Goal: Information Seeking & Learning: Learn about a topic

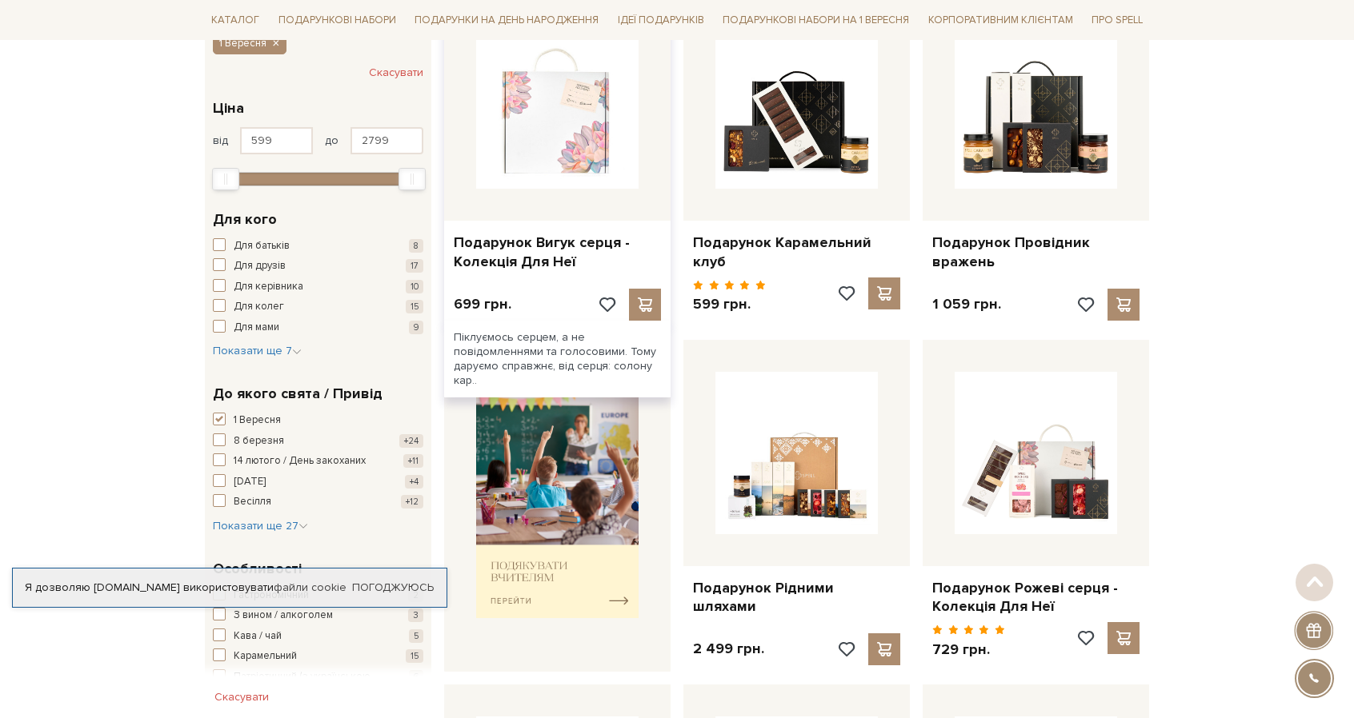
scroll to position [320, 0]
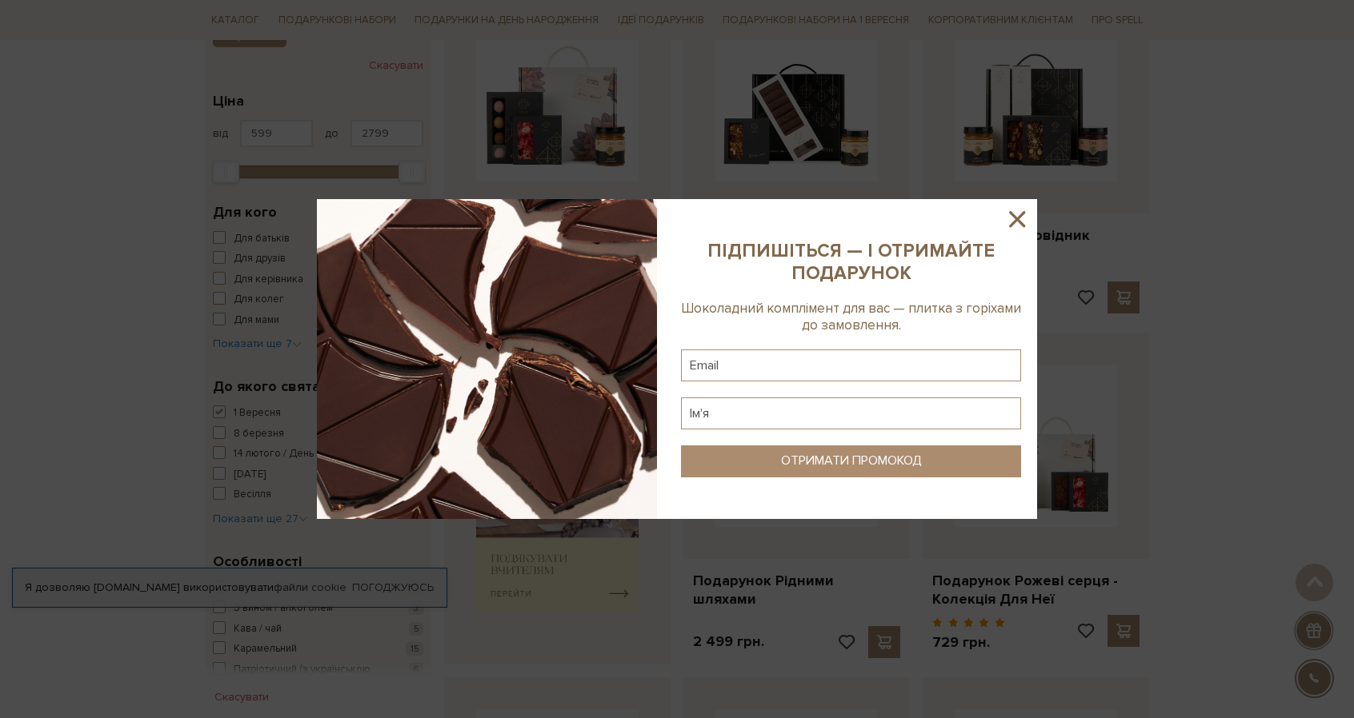
click at [1013, 220] on icon at bounding box center [1016, 219] width 27 height 27
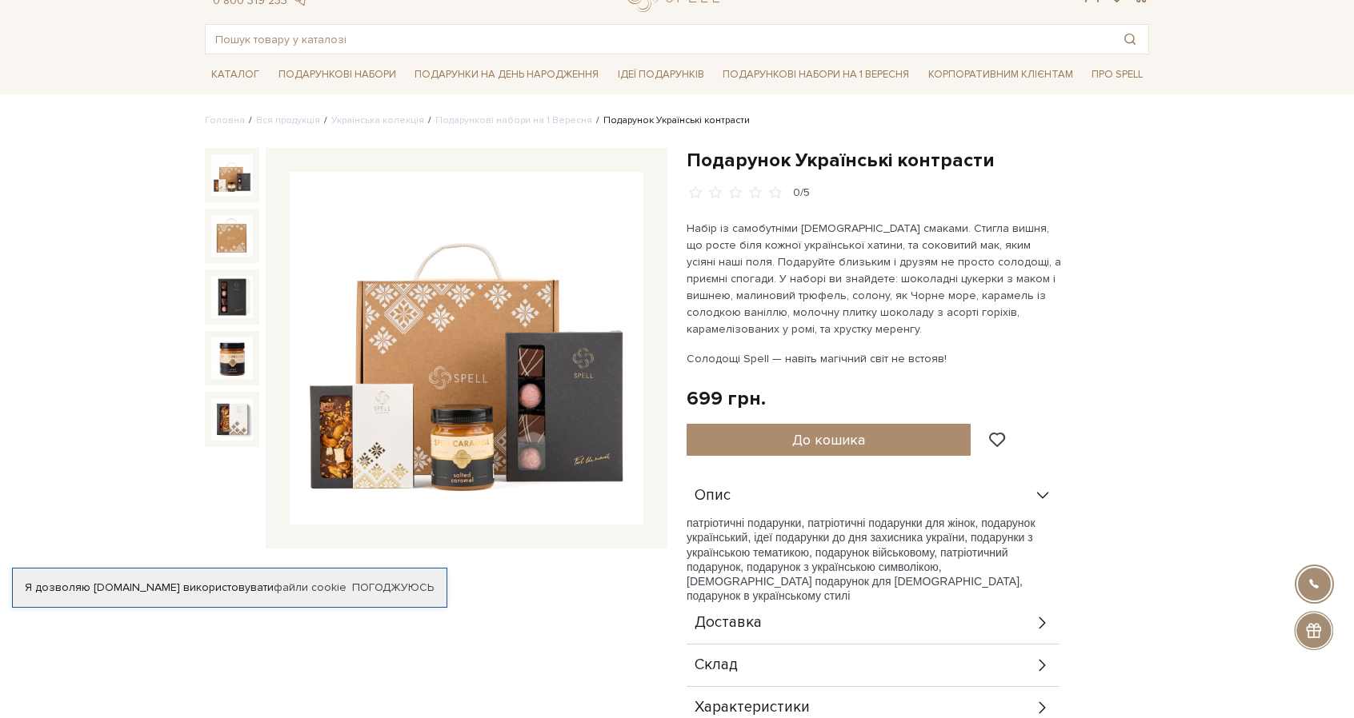
scroll to position [80, 0]
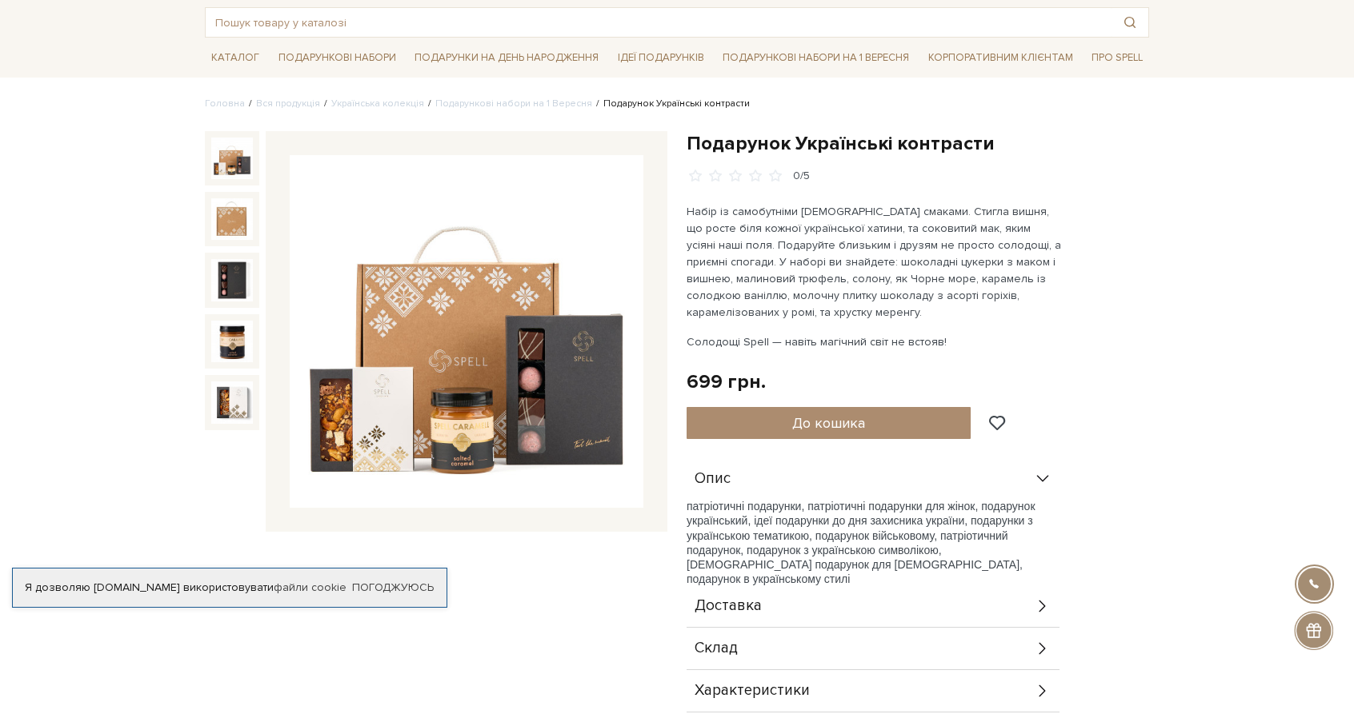
click at [230, 164] on img at bounding box center [232, 159] width 42 height 42
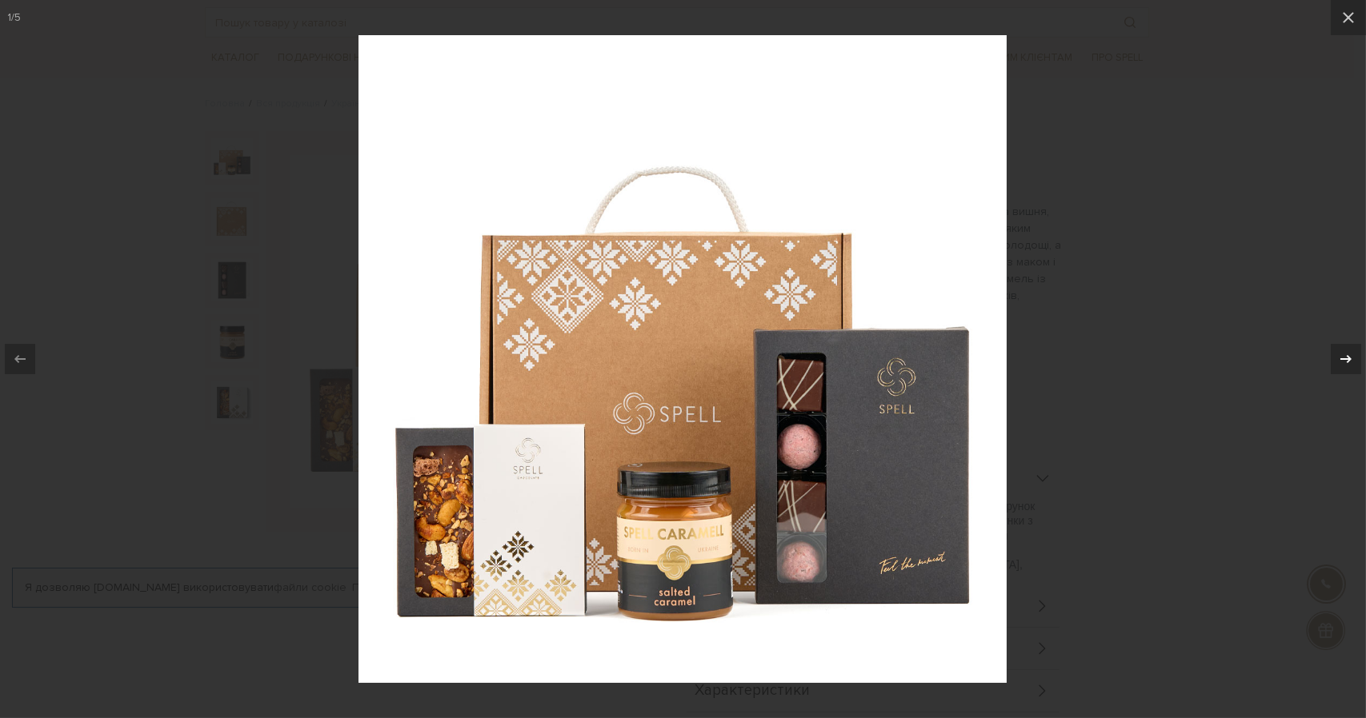
click at [1334, 358] on div at bounding box center [1345, 359] width 30 height 30
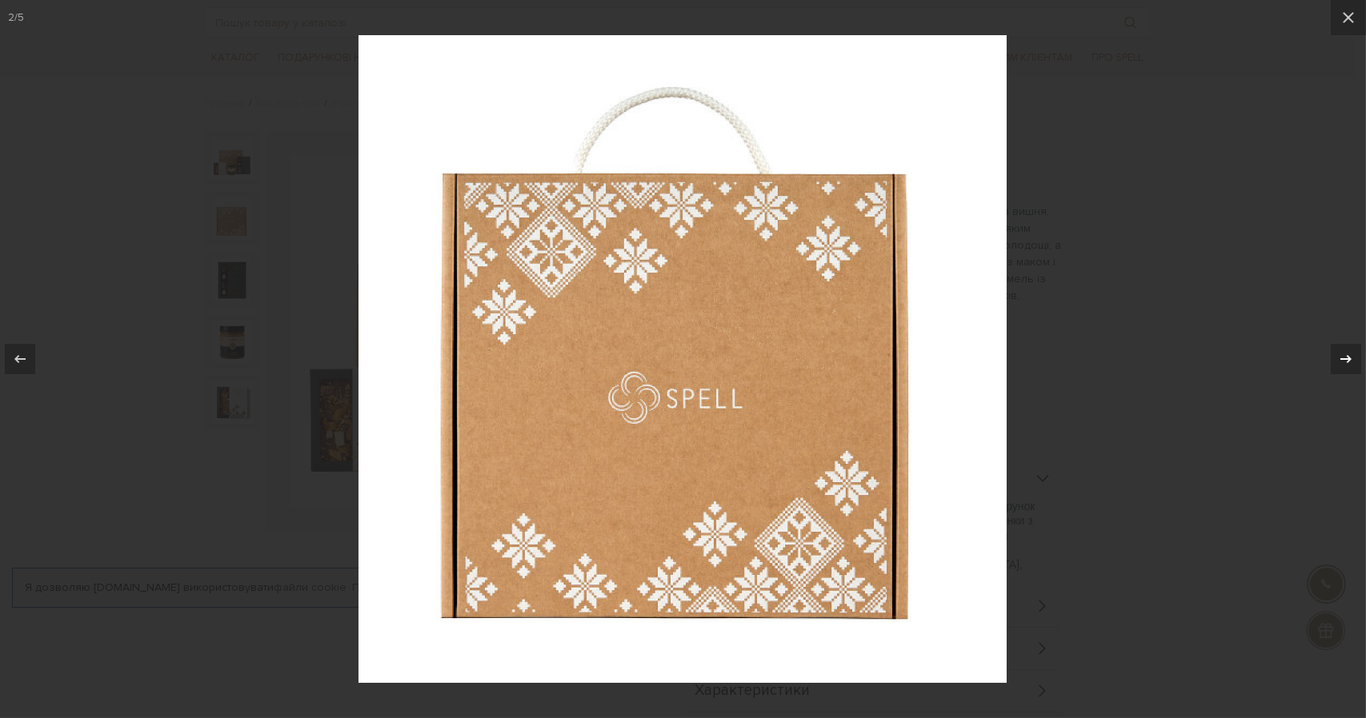
click at [1334, 358] on div at bounding box center [1345, 359] width 30 height 30
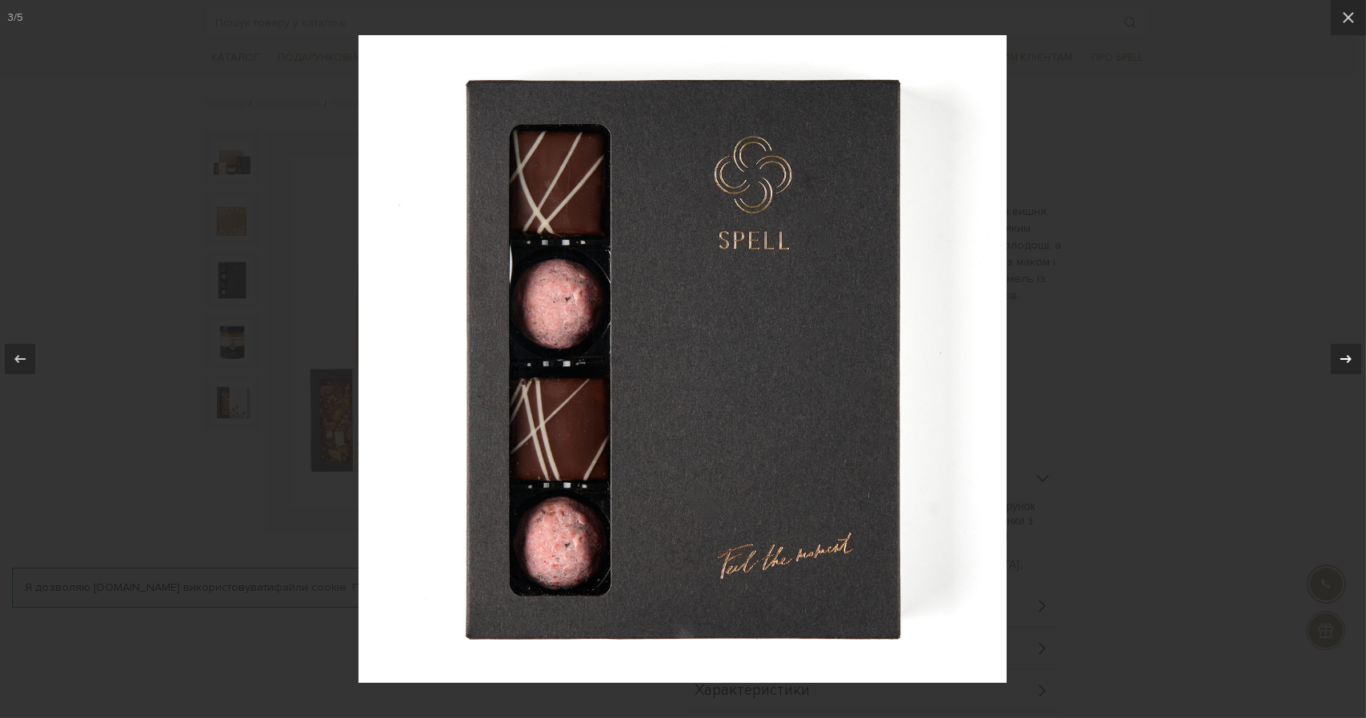
click at [1334, 358] on div at bounding box center [1345, 359] width 30 height 30
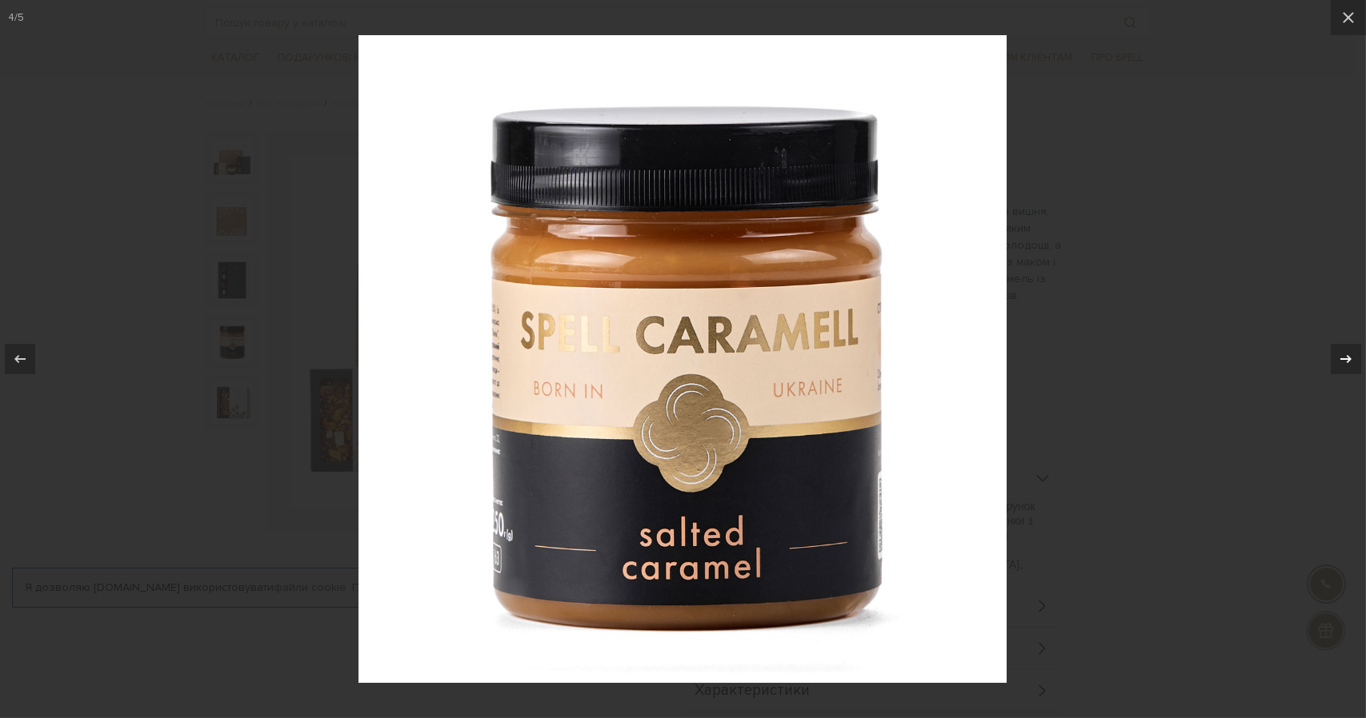
click at [1334, 358] on div at bounding box center [1345, 359] width 30 height 30
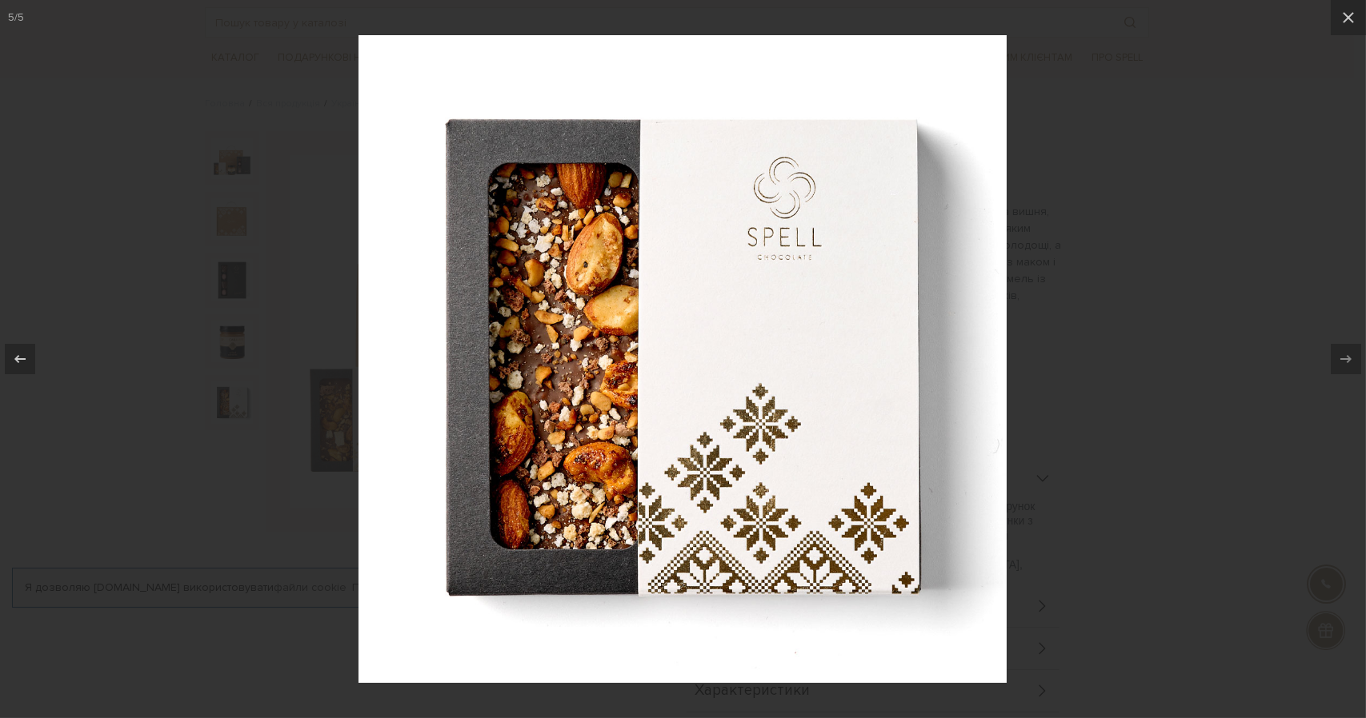
click at [1203, 194] on div at bounding box center [683, 359] width 1366 height 718
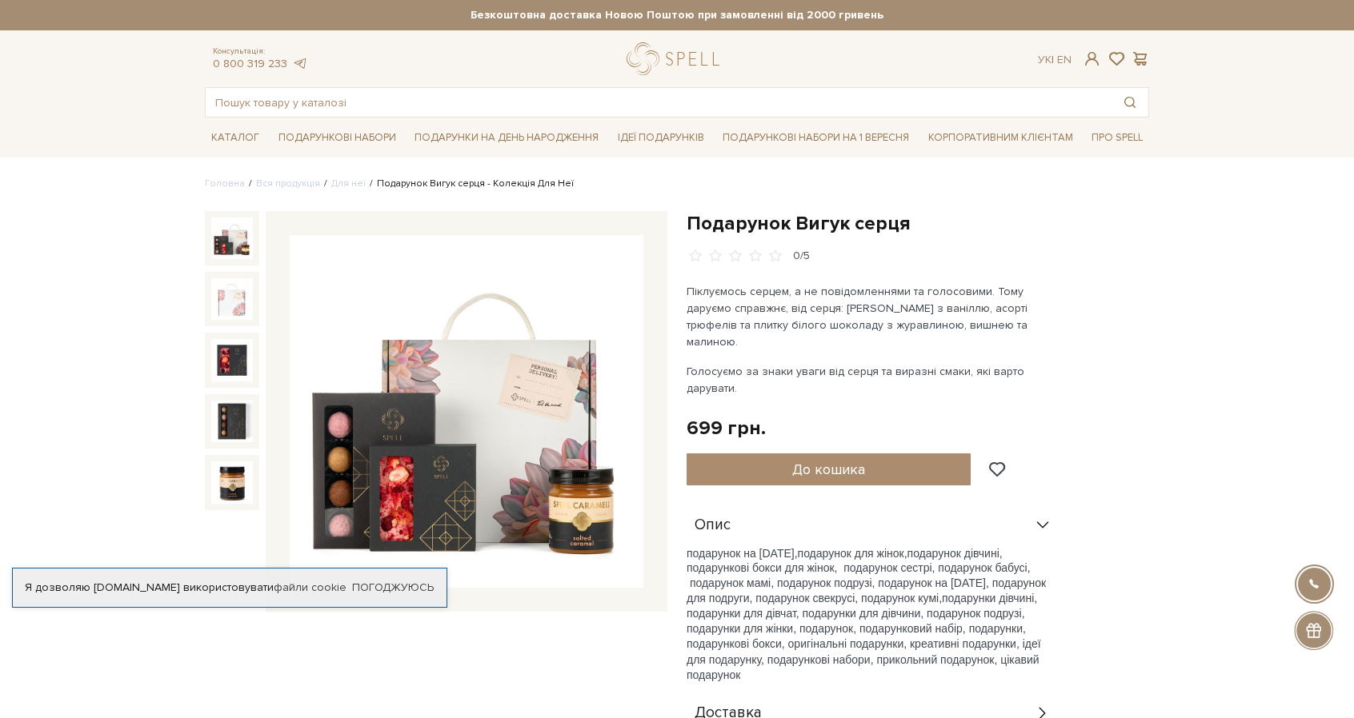
click at [250, 242] on img at bounding box center [232, 239] width 42 height 42
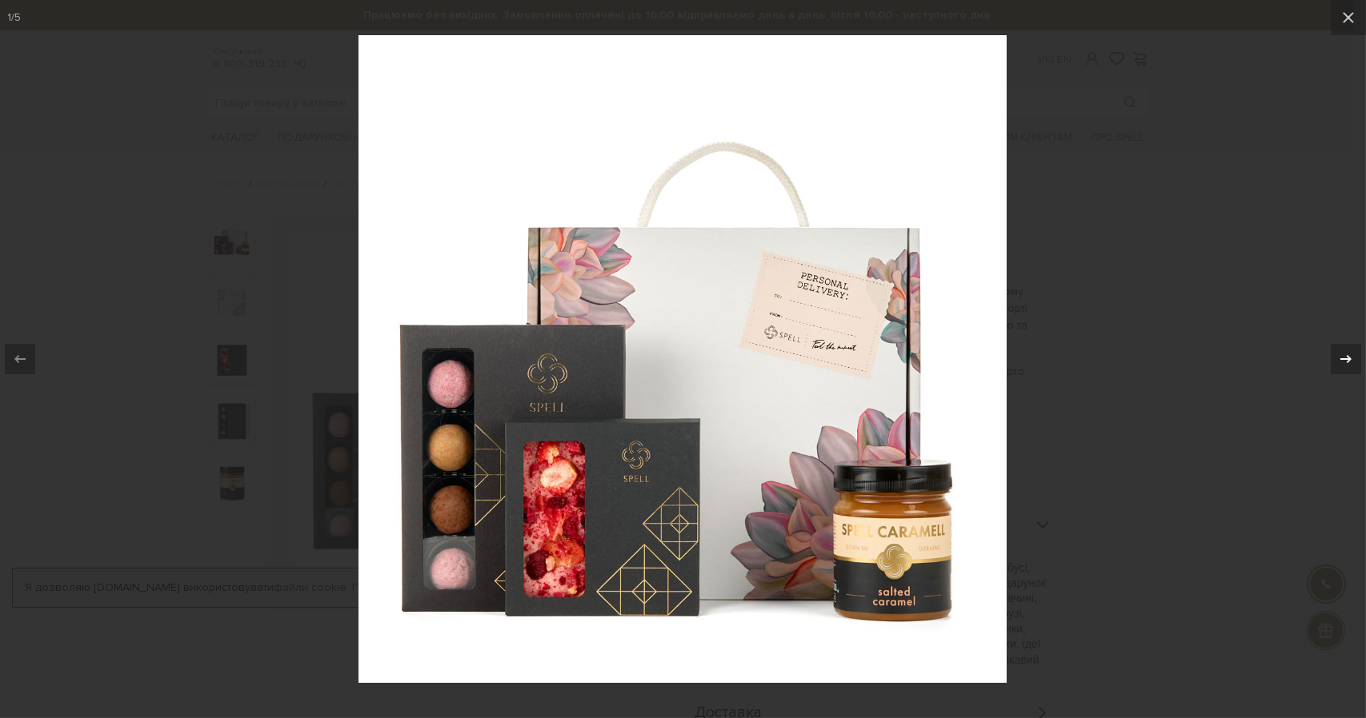
click at [1338, 360] on div "1 / 5" at bounding box center [683, 359] width 1366 height 718
click at [1339, 361] on icon at bounding box center [1345, 359] width 19 height 19
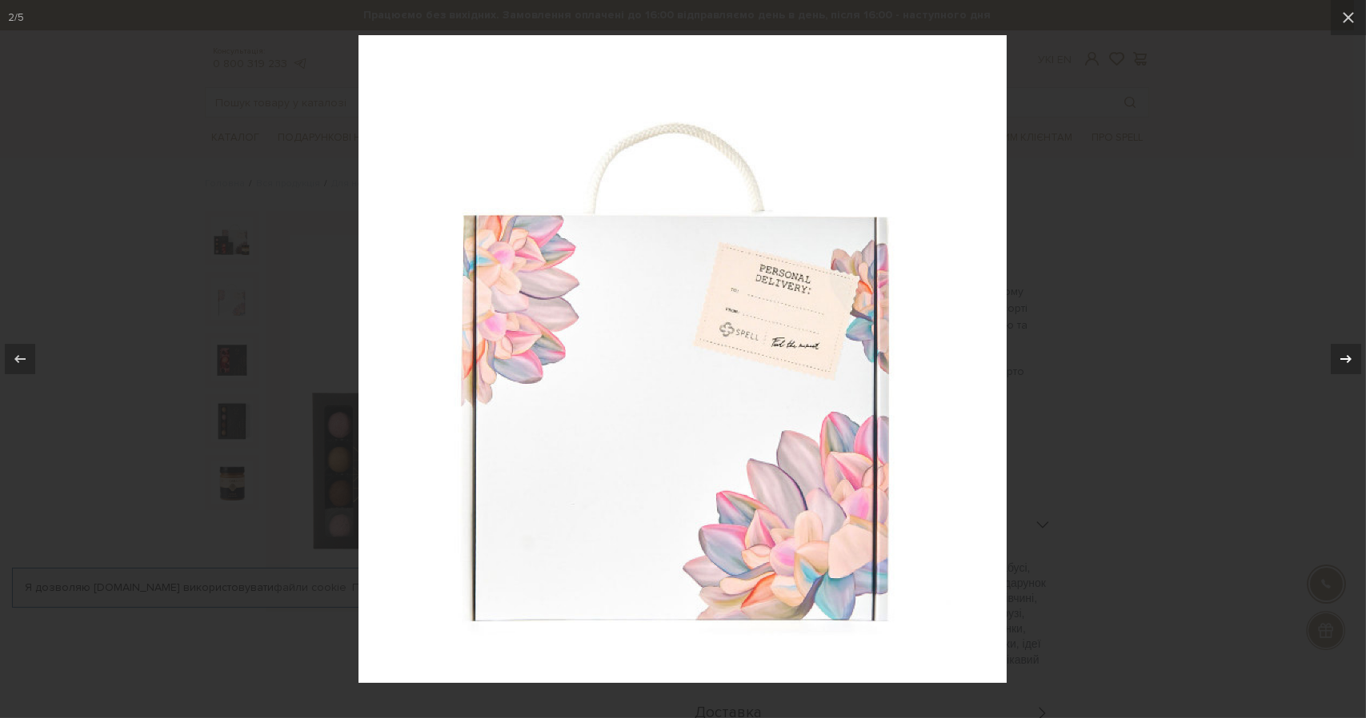
click at [1339, 361] on icon at bounding box center [1345, 359] width 19 height 19
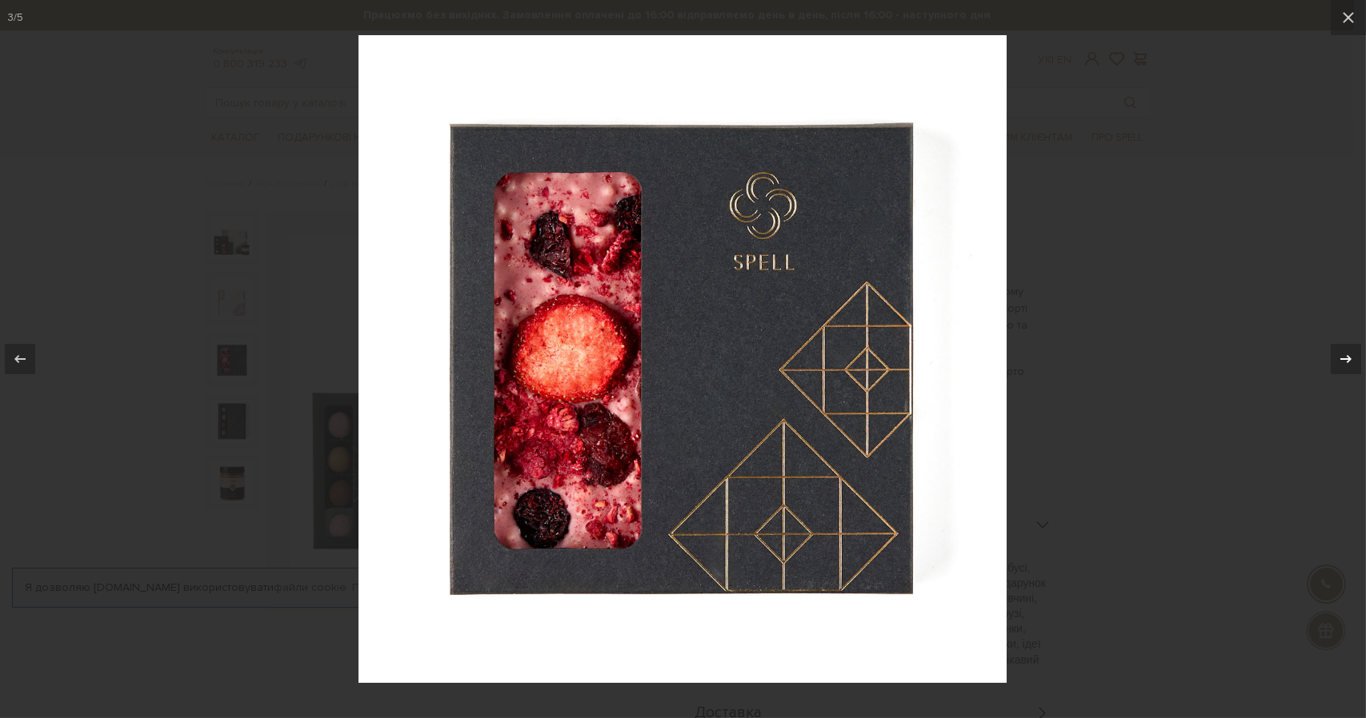
click at [1339, 361] on icon at bounding box center [1345, 359] width 19 height 19
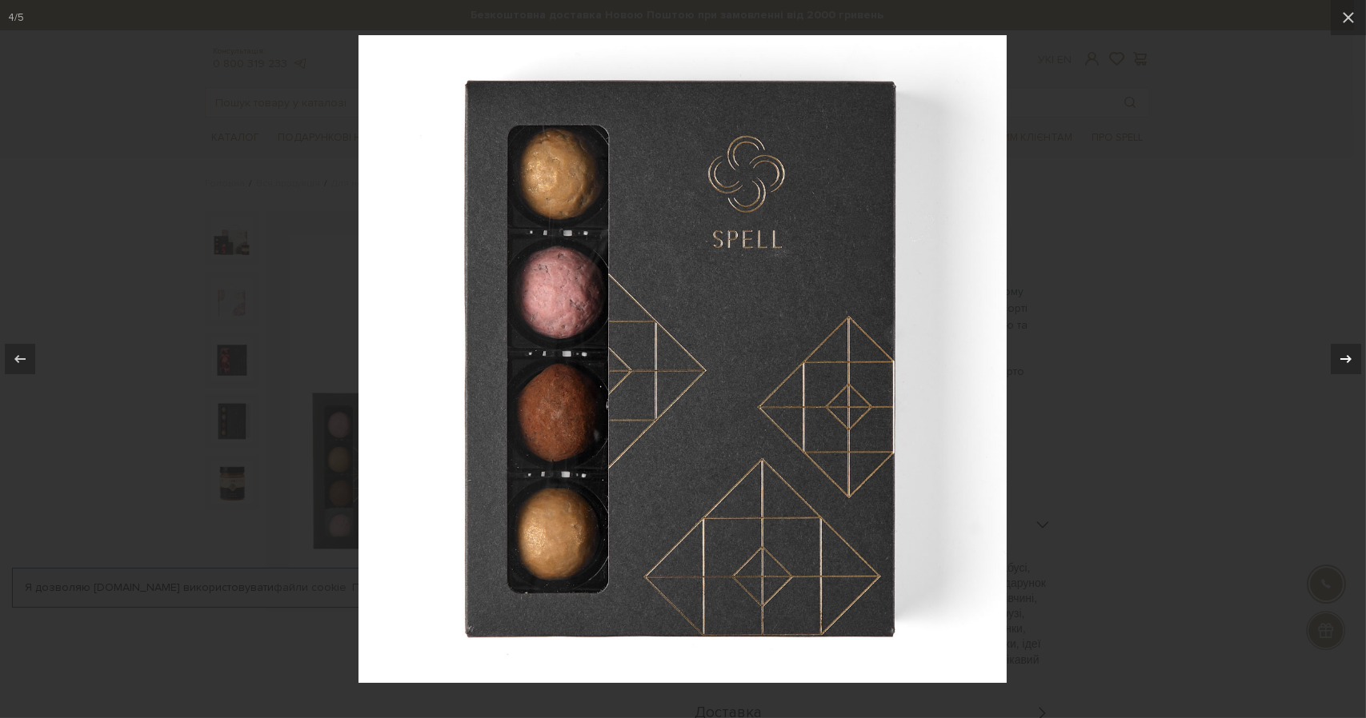
click at [1339, 361] on icon at bounding box center [1345, 359] width 19 height 19
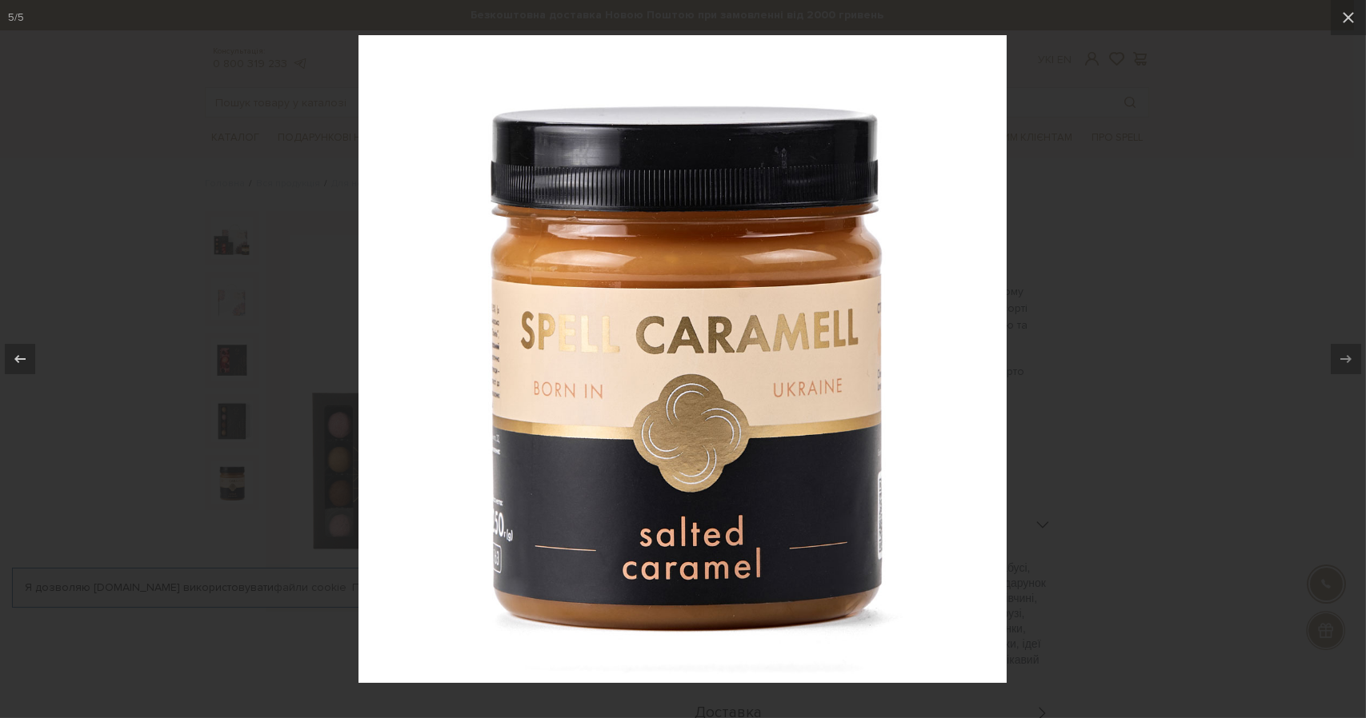
click at [1215, 238] on div at bounding box center [683, 359] width 1366 height 718
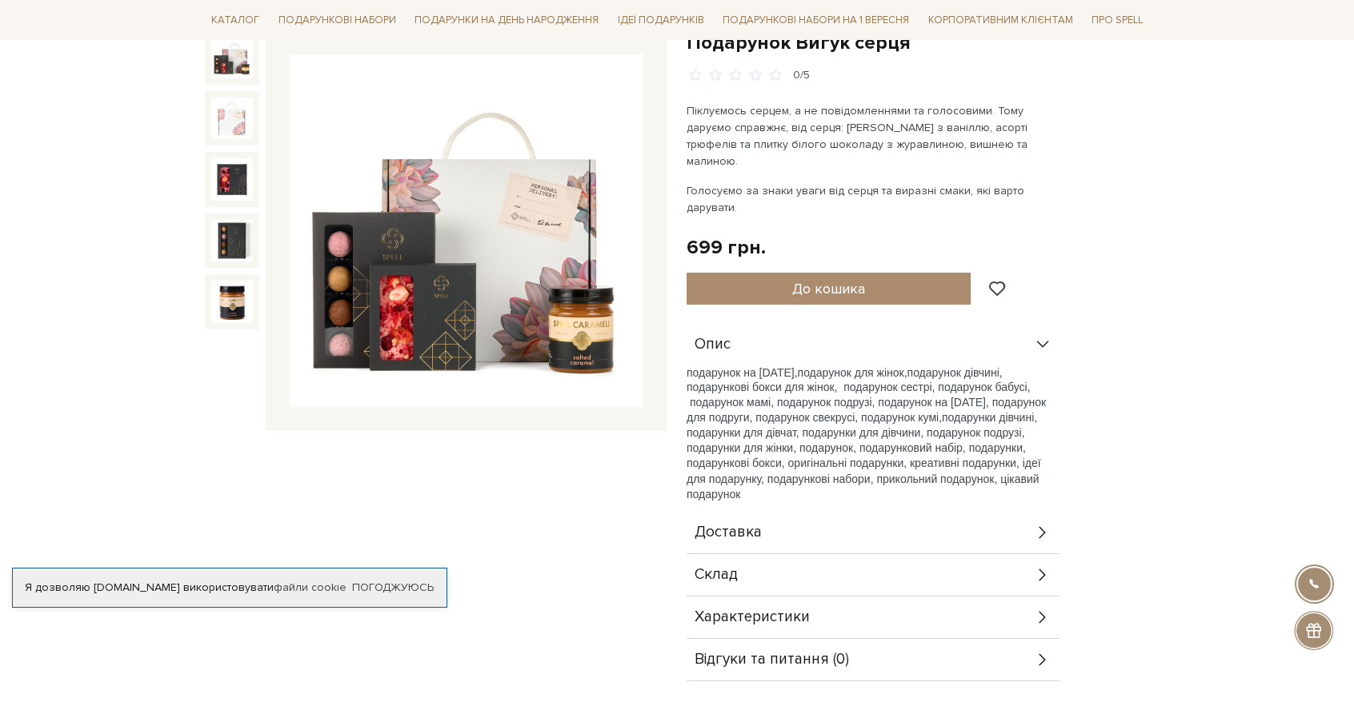
scroll to position [240, 0]
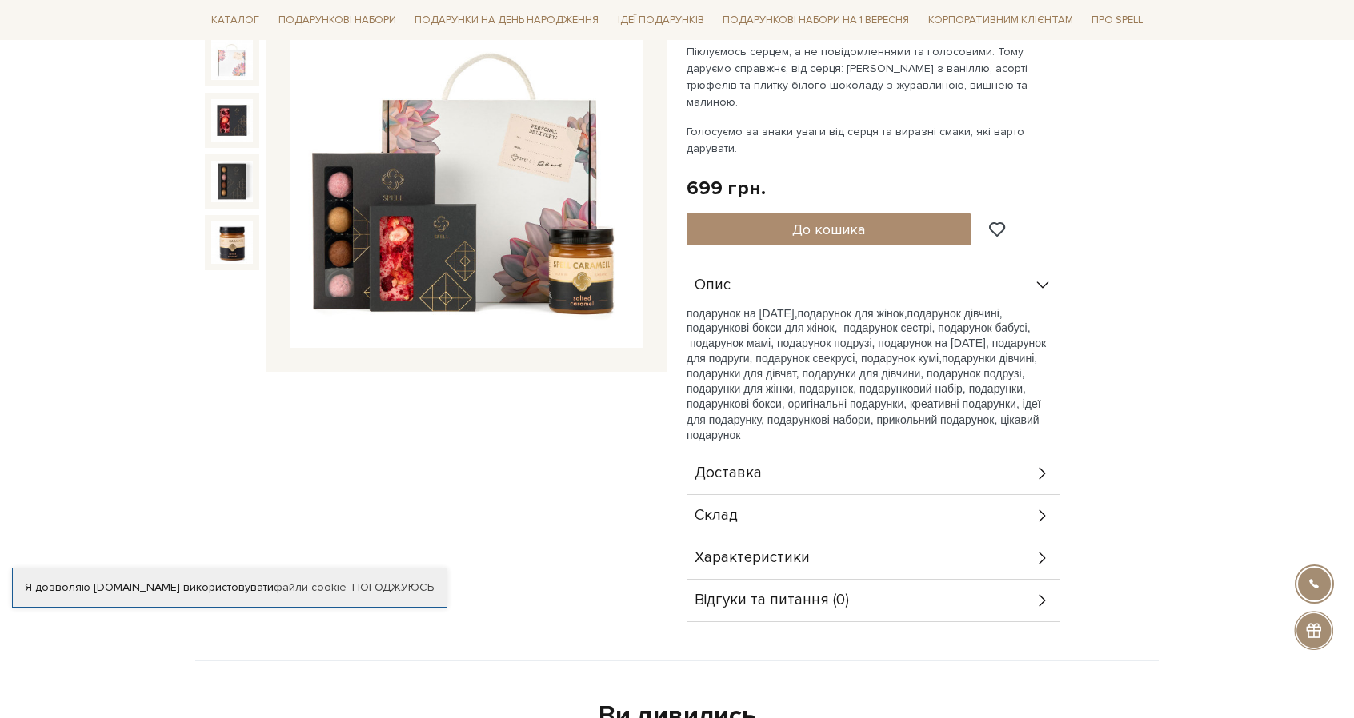
click at [822, 498] on div "Склад" at bounding box center [872, 516] width 373 height 42
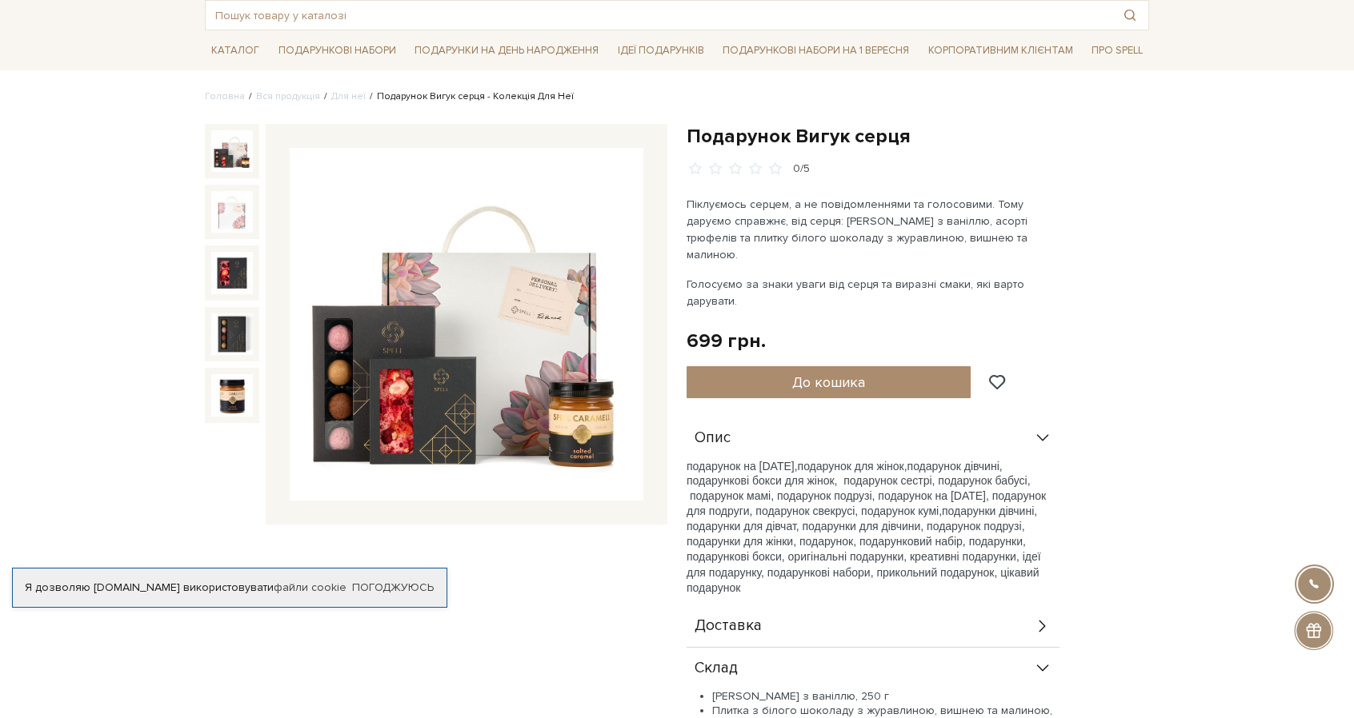
scroll to position [0, 0]
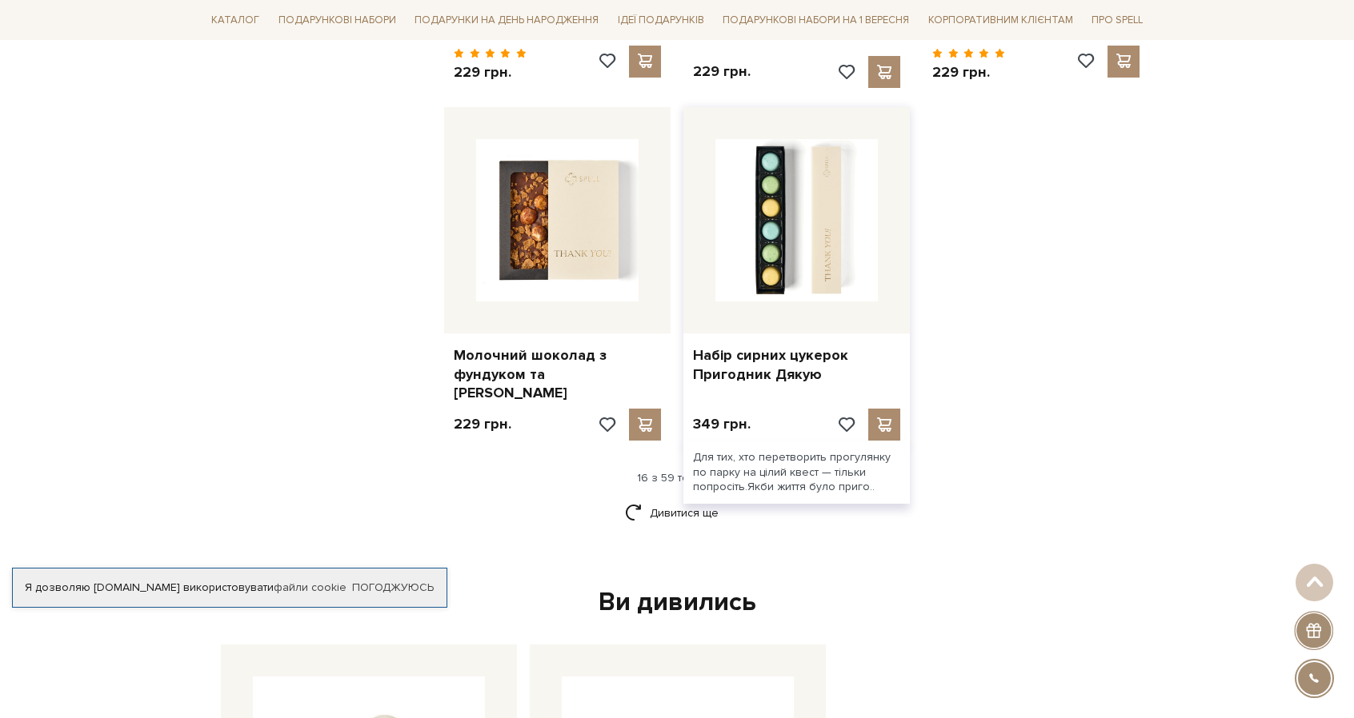
scroll to position [1920, 0]
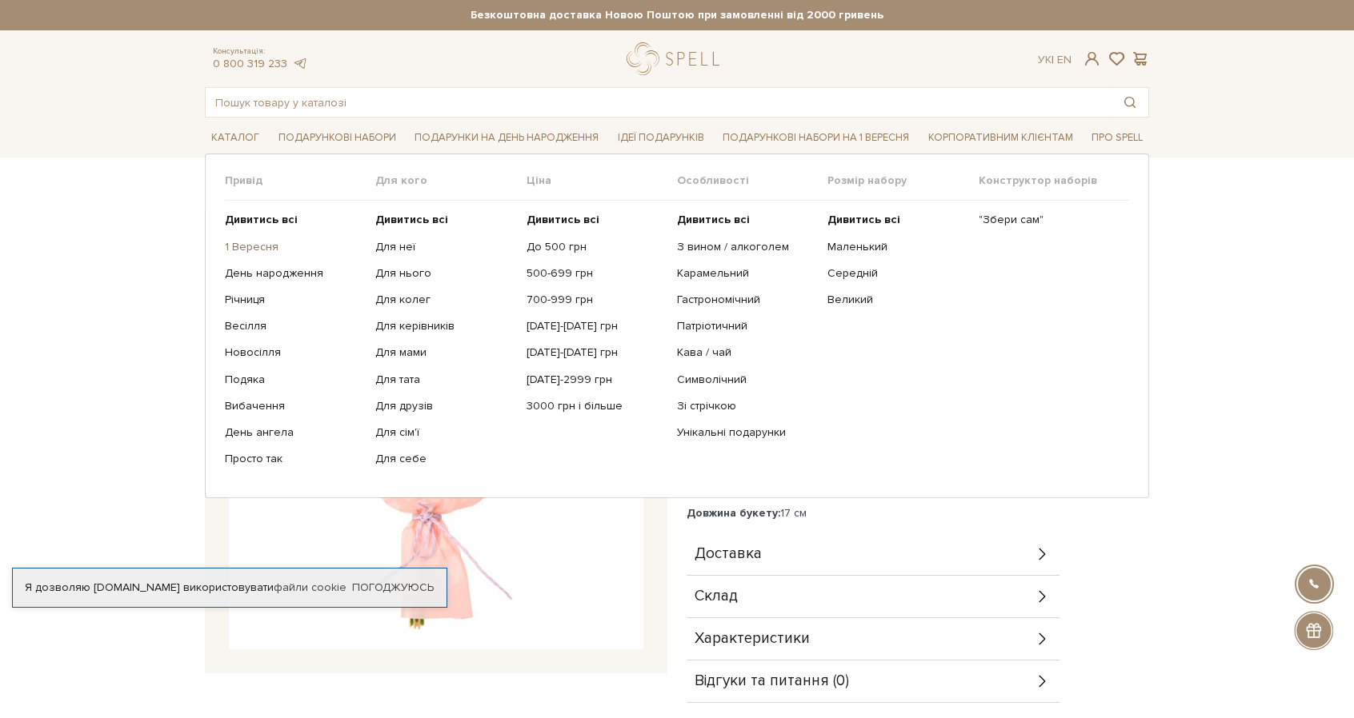
click at [256, 246] on link "1 Вересня" at bounding box center [294, 247] width 138 height 14
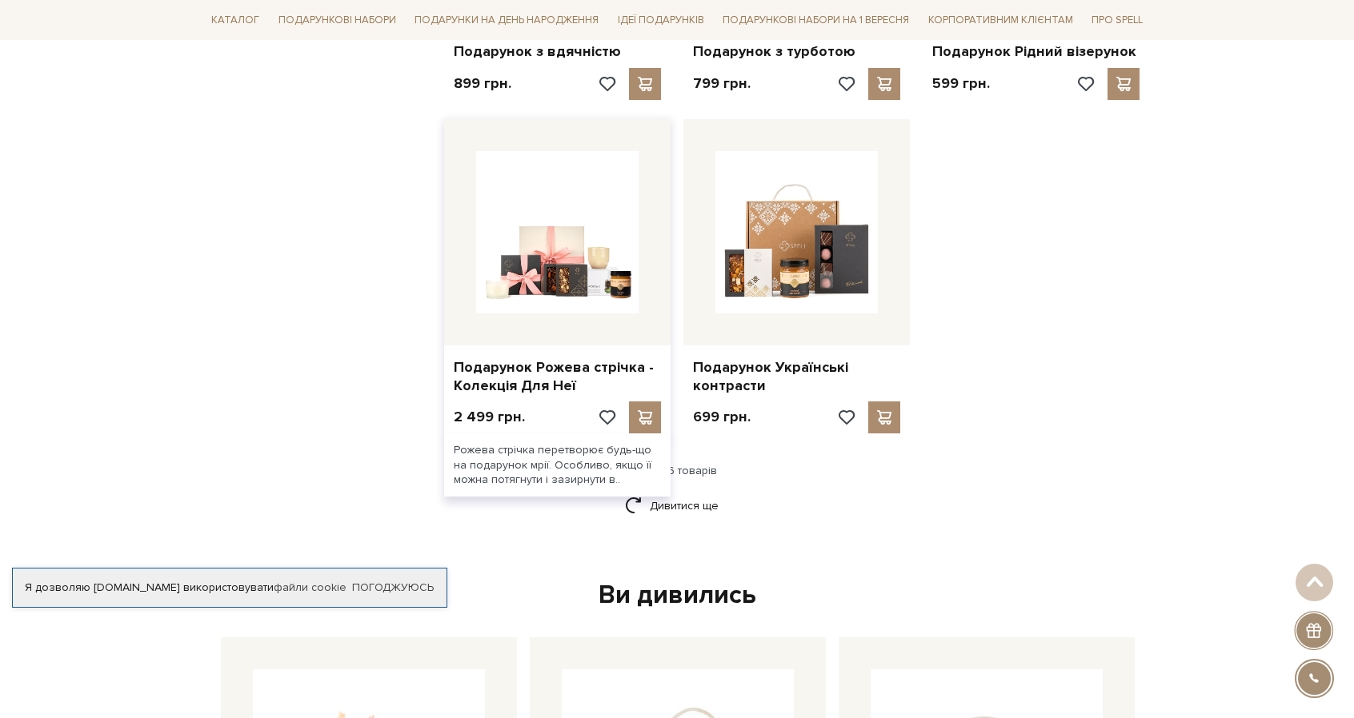
scroll to position [1920, 0]
